Goal: Find specific page/section: Find specific page/section

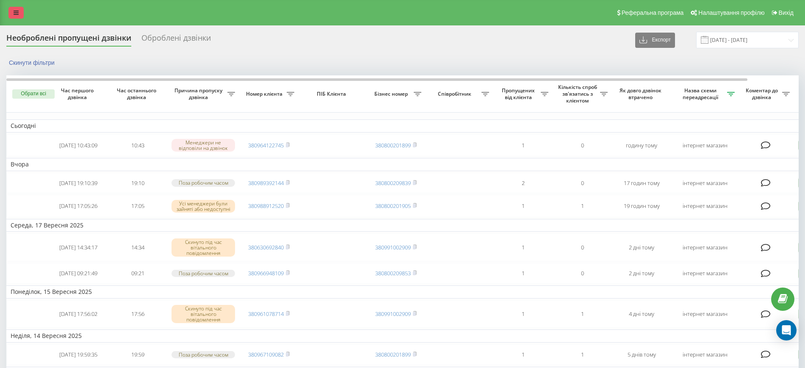
click at [16, 12] on icon at bounding box center [16, 13] width 5 height 6
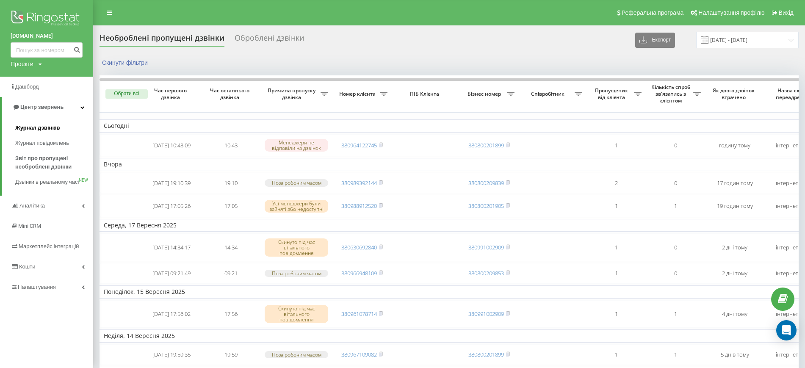
click at [49, 130] on span "Журнал дзвінків" at bounding box center [37, 128] width 45 height 8
click at [43, 165] on span "Звіт про пропущені необроблені дзвінки" at bounding box center [52, 162] width 74 height 17
click at [48, 163] on span "Звіт про пропущені необроблені дзвінки" at bounding box center [52, 162] width 74 height 17
click at [35, 161] on span "Звіт про пропущені необроблені дзвінки" at bounding box center [52, 162] width 74 height 17
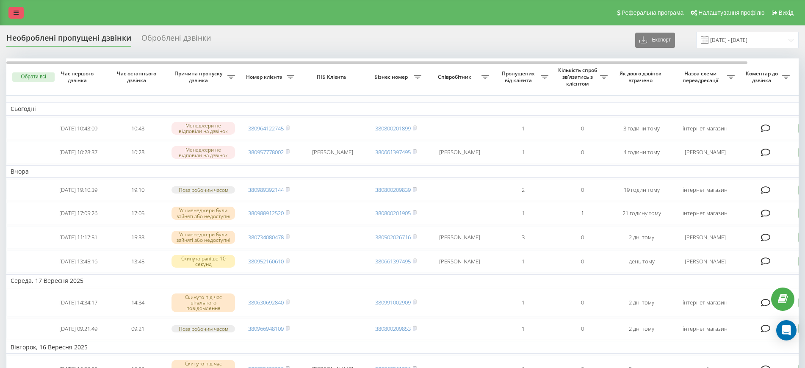
click at [16, 7] on link at bounding box center [15, 13] width 15 height 12
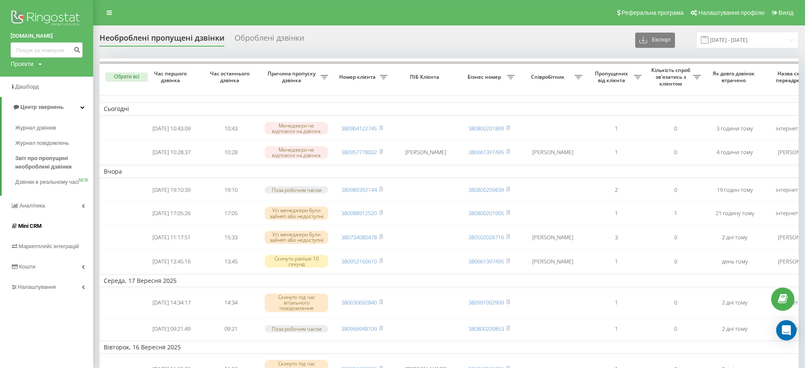
click at [36, 236] on link "Mini CRM" at bounding box center [46, 226] width 93 height 20
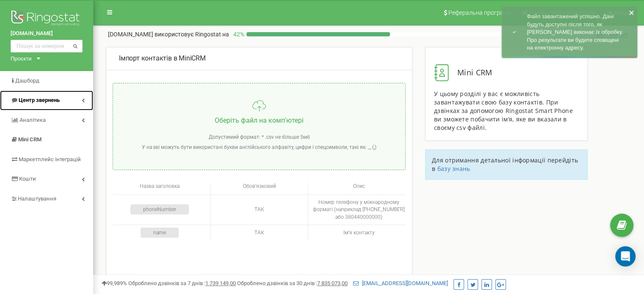
click at [42, 100] on span "Центр звернень" at bounding box center [39, 100] width 41 height 6
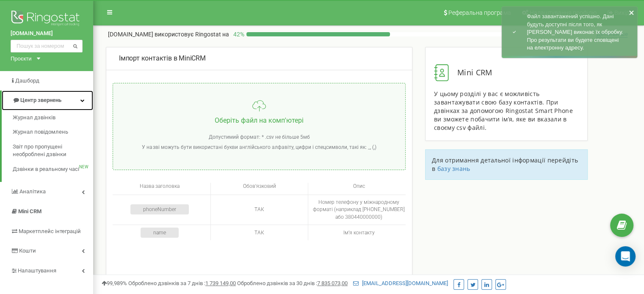
click at [42, 100] on span "Центр звернень" at bounding box center [40, 100] width 41 height 6
